Goal: Transaction & Acquisition: Purchase product/service

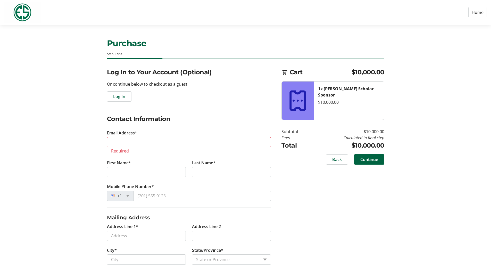
select select "US"
click at [156, 137] on input "Email Address*" at bounding box center [189, 142] width 164 height 10
click at [155, 141] on input "Email Address*" at bounding box center [189, 142] width 164 height 10
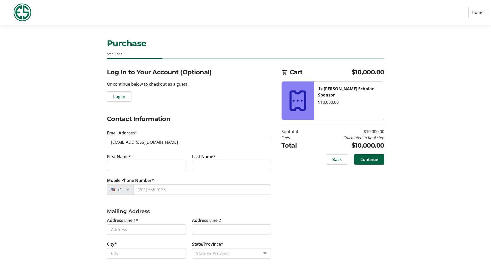
type input "[EMAIL_ADDRESS][DOMAIN_NAME]"
type input "[PERSON_NAME]"
type input "[GEOGRAPHIC_DATA]"
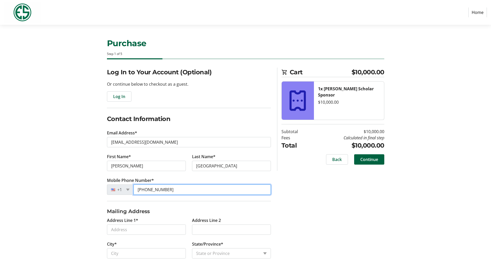
type input "[PHONE_NUMBER]"
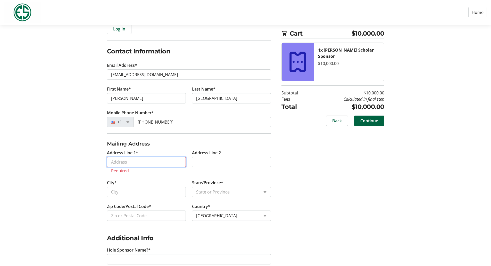
scroll to position [68, 0]
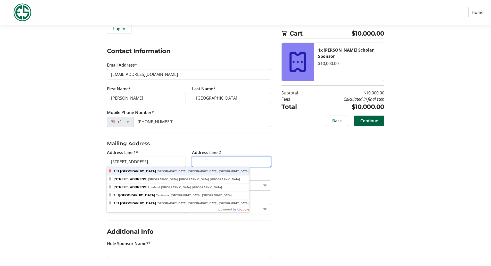
type input "[STREET_ADDRESS]"
type input "[GEOGRAPHIC_DATA]"
select select "CO"
type input "80209"
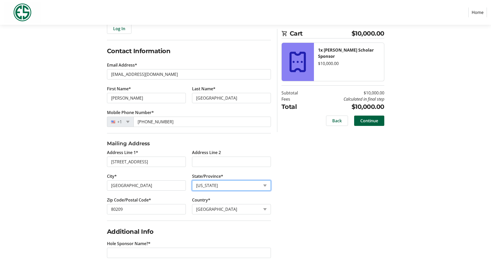
scroll to position [72, 0]
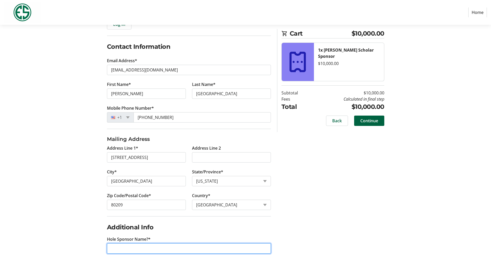
click at [157, 246] on input "Hole Sponsor Name?*" at bounding box center [189, 248] width 164 height 10
click at [385, 204] on div "Log In to Your Account (Optional) Or continue below to checkout as a guest. Log…" at bounding box center [245, 130] width 340 height 270
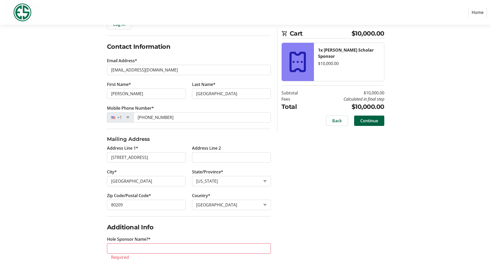
scroll to position [78, 0]
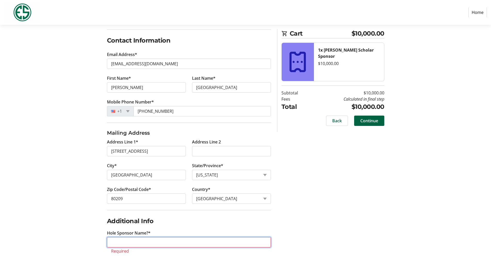
click at [220, 241] on input "Hole Sponsor Name?*" at bounding box center [189, 242] width 164 height 10
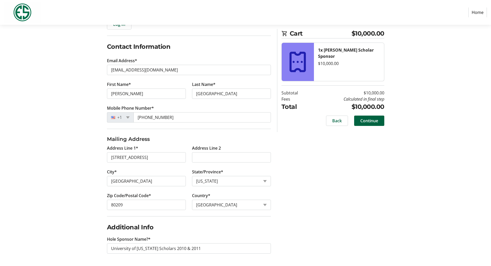
drag, startPoint x: 321, startPoint y: 202, endPoint x: 251, endPoint y: 254, distance: 86.2
click at [251, 254] on div "Log In to Your Account (Optional) Or continue below to checkout as a guest. Log…" at bounding box center [245, 130] width 340 height 270
click at [232, 251] on input "University of [US_STATE] Scholars 2010 & 2011" at bounding box center [189, 248] width 164 height 10
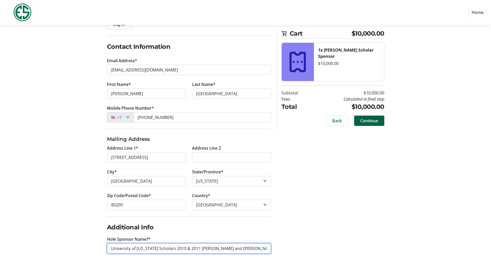
click at [197, 250] on input "University of [US_STATE] Scholars 2010 & 2011 [PERSON_NAME] and [PERSON_NAME]" at bounding box center [189, 248] width 164 height 10
type input "University of [US_STATE] Scholars 2010 & 2011 - [PERSON_NAME] and [PERSON_NAME]"
click at [305, 221] on div "Log In to Your Account (Optional) Or continue below to checkout as a guest. Log…" at bounding box center [245, 130] width 340 height 270
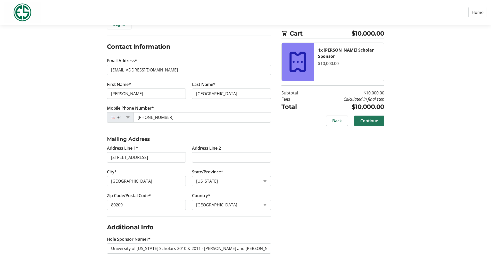
click at [365, 121] on span "Continue" at bounding box center [369, 120] width 18 height 6
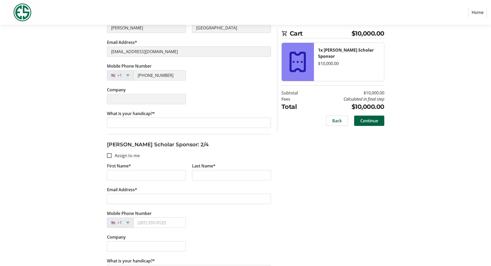
scroll to position [127, 0]
click at [146, 128] on tr-form-field "What is your handicap?*" at bounding box center [189, 122] width 164 height 24
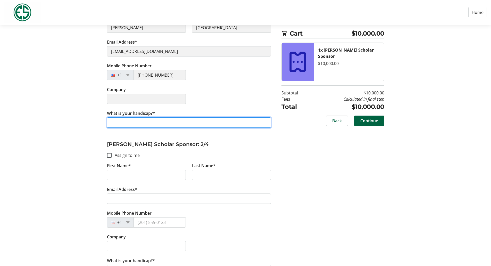
click at [148, 124] on input "What is your handicap?*" at bounding box center [189, 122] width 164 height 10
type input ".8"
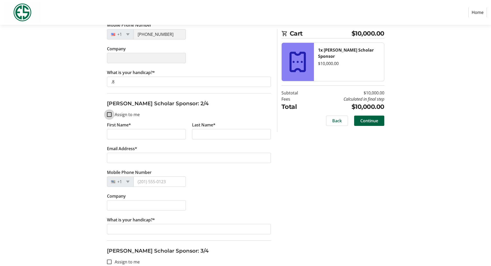
scroll to position [168, 0]
click at [158, 136] on input "First Name*" at bounding box center [146, 133] width 79 height 10
type input "[PERSON_NAME]"
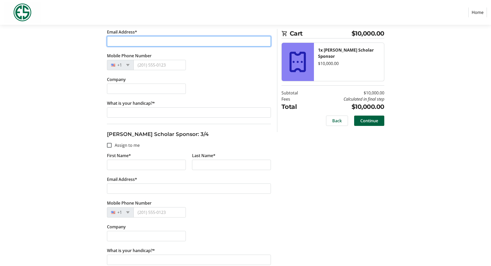
scroll to position [285, 0]
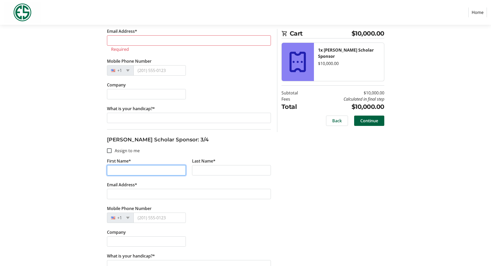
click at [153, 161] on tr-form-field "First Name*" at bounding box center [146, 170] width 85 height 24
type input "[PERSON_NAME]"
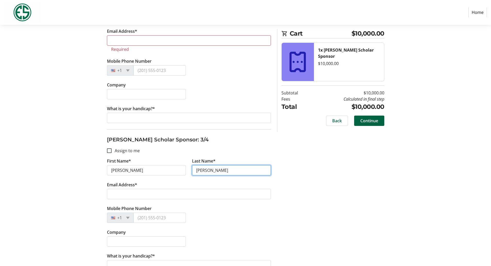
type input "[PERSON_NAME]"
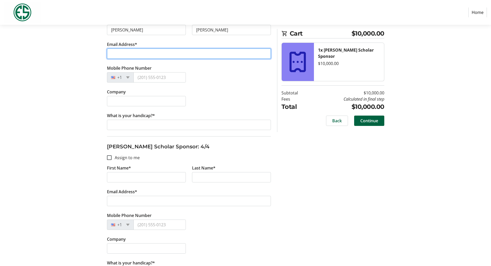
scroll to position [426, 0]
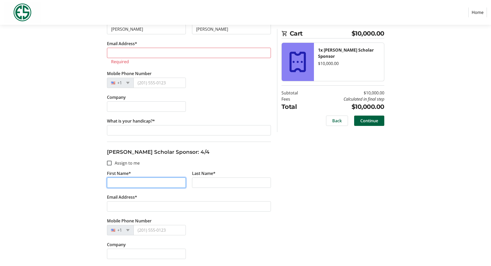
click at [148, 174] on tr-form-field "First Name*" at bounding box center [146, 182] width 85 height 24
type input "[PERSON_NAME]"
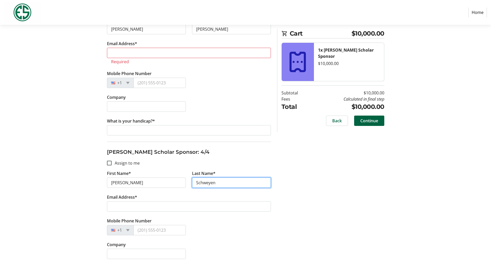
type input "Schweyen"
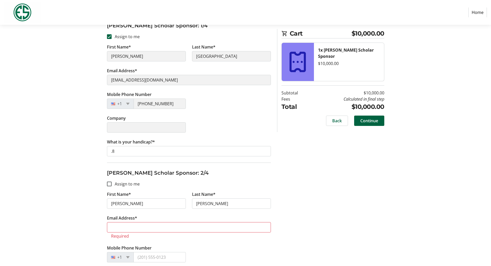
scroll to position [0, 0]
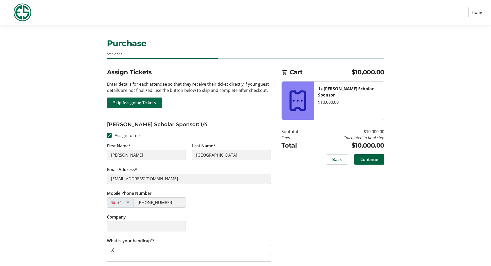
click at [141, 104] on span "Skip Assigning Tickets" at bounding box center [134, 102] width 43 height 6
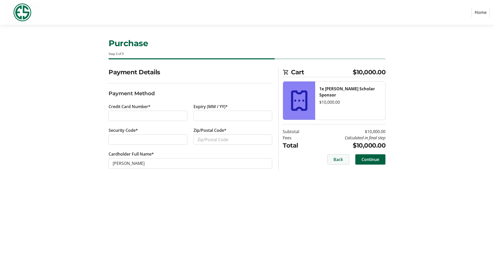
click at [329, 155] on span at bounding box center [338, 159] width 21 height 12
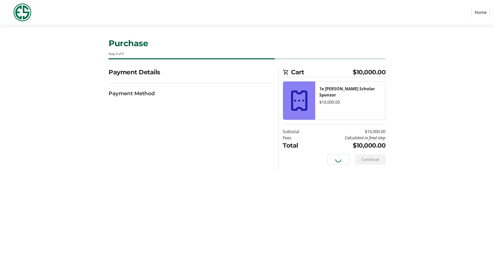
click at [336, 160] on html "Home Purchase Step 3 of 5 Cart $10,000.00 1x [PERSON_NAME] Scholar Sponsor $10,…" at bounding box center [247, 133] width 494 height 266
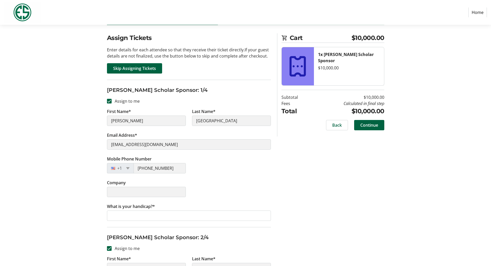
scroll to position [35, 0]
